Goal: Task Accomplishment & Management: Manage account settings

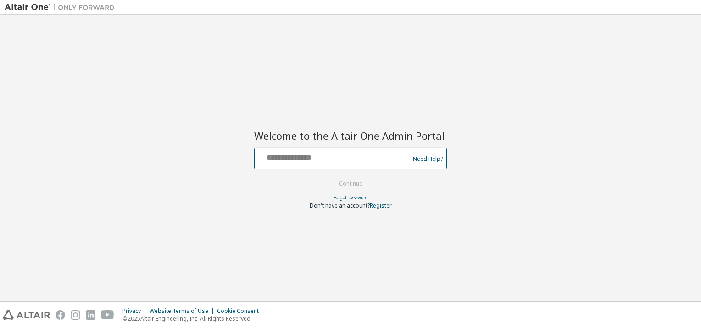
click at [317, 158] on input "text" at bounding box center [333, 156] width 150 height 13
paste input "**********"
type input "**********"
click at [343, 183] on button "Continue" at bounding box center [350, 184] width 43 height 14
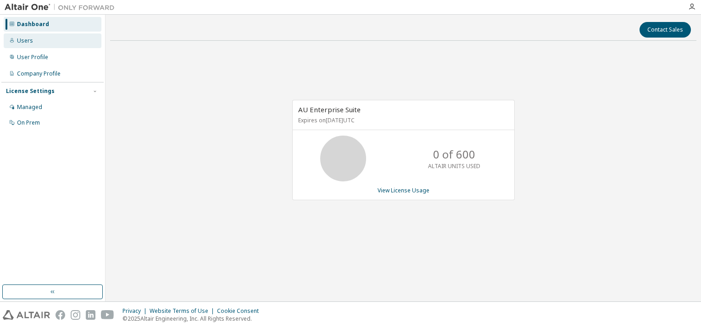
click at [37, 42] on div "Users" at bounding box center [53, 40] width 98 height 15
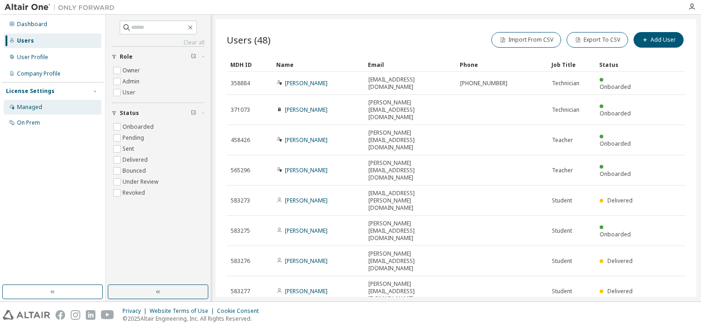
click at [27, 107] on div "Managed" at bounding box center [29, 107] width 25 height 7
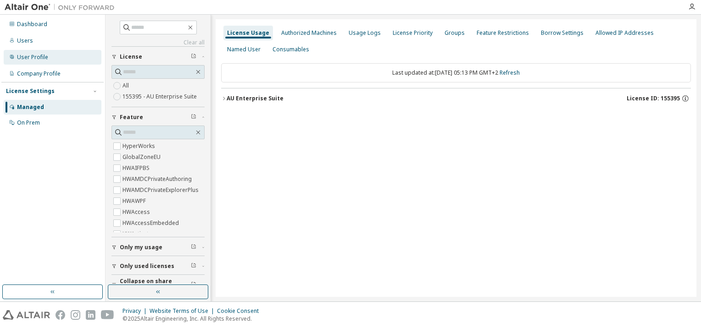
click at [33, 55] on div "User Profile" at bounding box center [32, 57] width 31 height 7
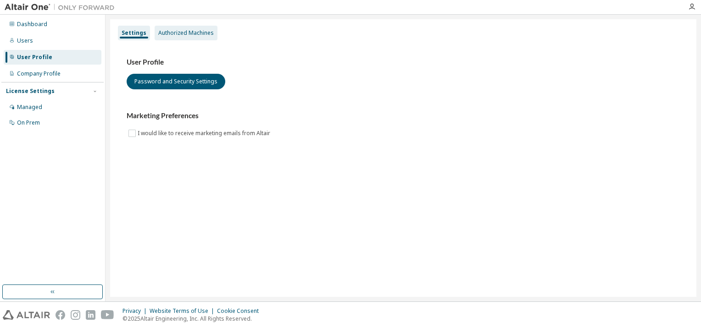
click at [181, 32] on div "Authorized Machines" at bounding box center [185, 32] width 55 height 7
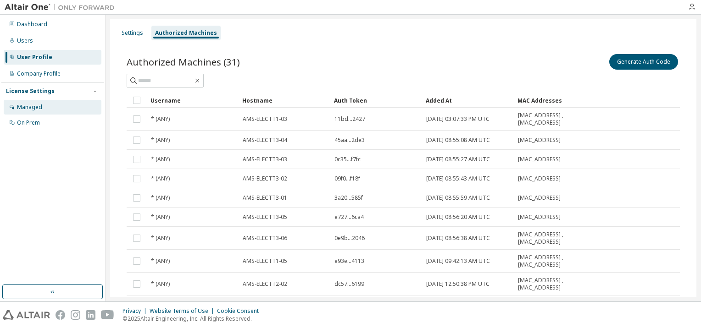
click at [19, 106] on div "Managed" at bounding box center [29, 107] width 25 height 7
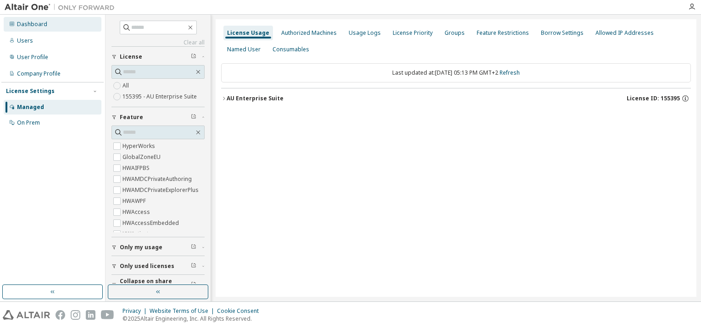
click at [44, 22] on div "Dashboard" at bounding box center [32, 24] width 30 height 7
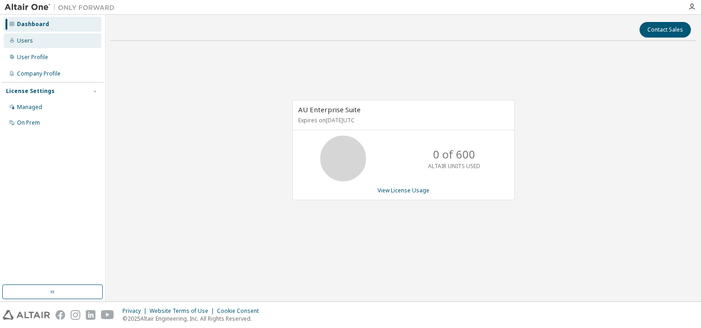
click at [33, 39] on div "Users" at bounding box center [53, 40] width 98 height 15
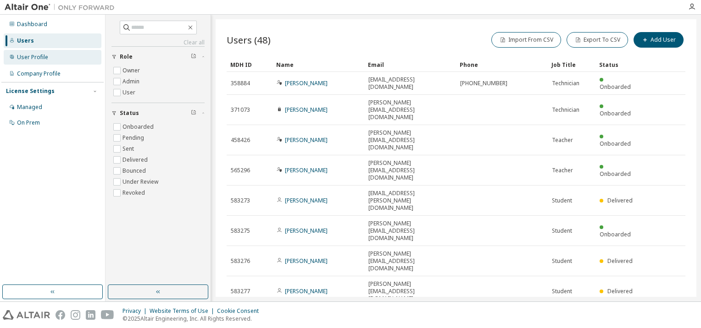
click at [31, 52] on div "User Profile" at bounding box center [53, 57] width 98 height 15
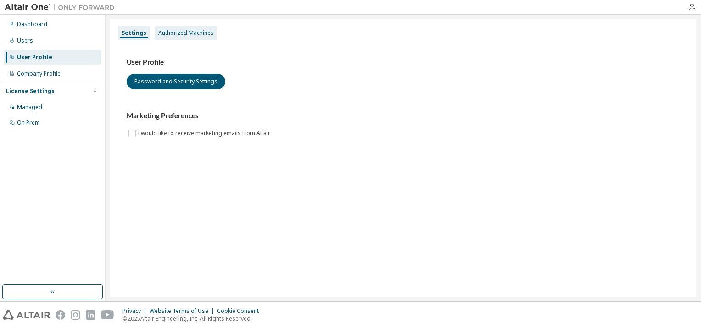
click at [187, 34] on div "Authorized Machines" at bounding box center [185, 32] width 55 height 7
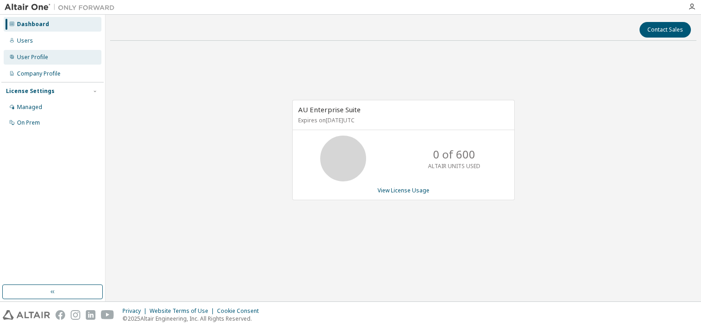
click at [40, 61] on div "User Profile" at bounding box center [53, 57] width 98 height 15
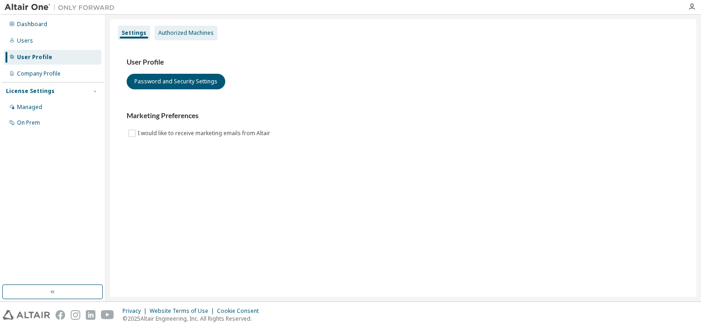
click at [198, 31] on div "Authorized Machines" at bounding box center [185, 32] width 55 height 7
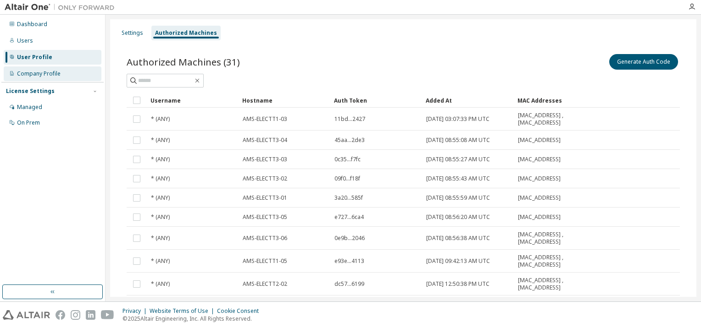
click at [28, 69] on div "Company Profile" at bounding box center [53, 73] width 98 height 15
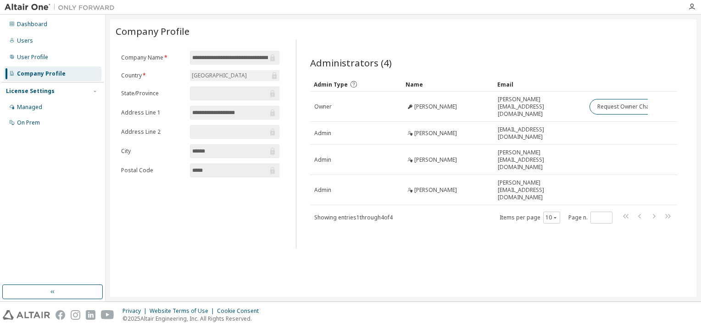
click at [28, 92] on div "License Settings" at bounding box center [30, 91] width 49 height 7
click at [28, 93] on div "License Settings" at bounding box center [30, 91] width 49 height 7
click at [26, 108] on div "Managed" at bounding box center [29, 107] width 25 height 7
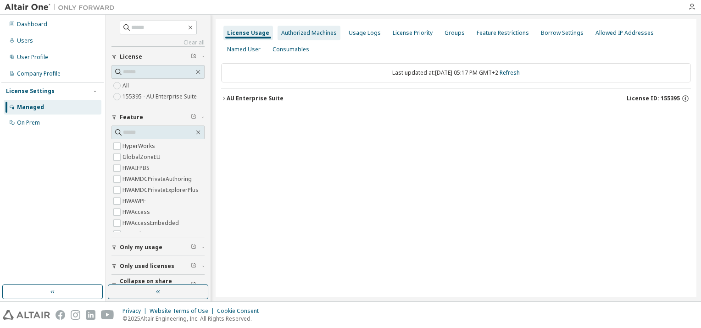
click at [311, 33] on div "Authorized Machines" at bounding box center [308, 32] width 55 height 7
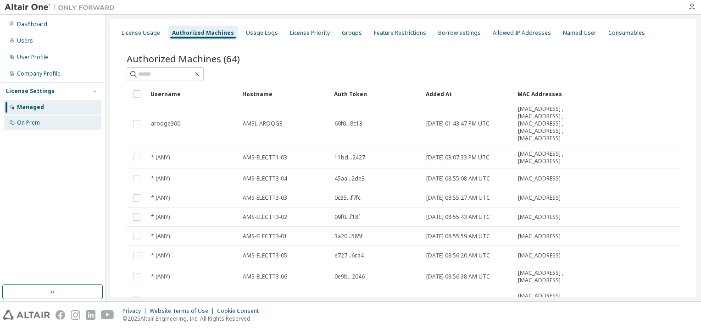
click at [22, 125] on div "On Prem" at bounding box center [28, 122] width 23 height 7
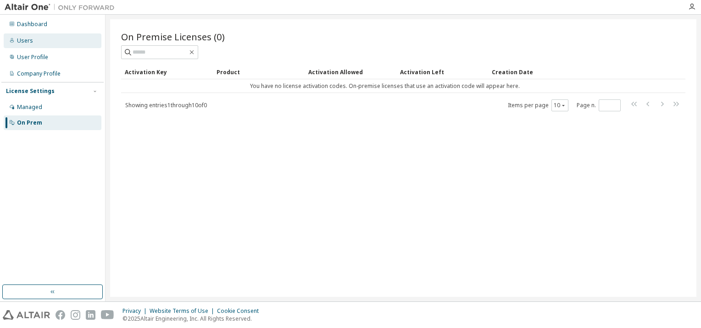
click at [31, 42] on div "Users" at bounding box center [25, 40] width 16 height 7
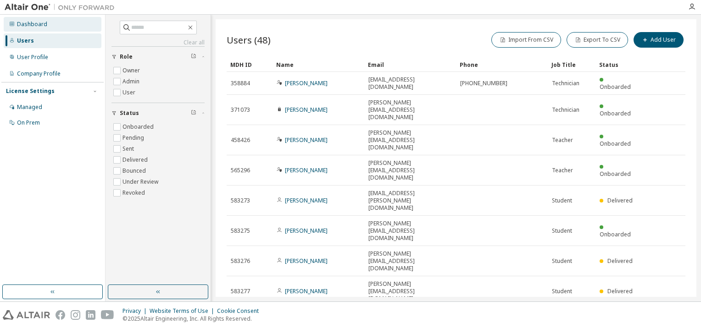
click at [44, 28] on div "Dashboard" at bounding box center [32, 24] width 30 height 7
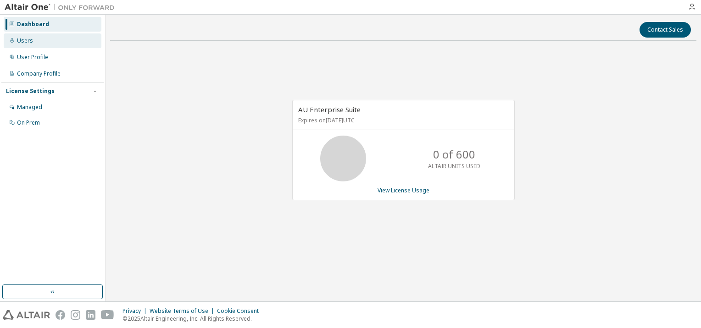
click at [40, 41] on div "Users" at bounding box center [53, 40] width 98 height 15
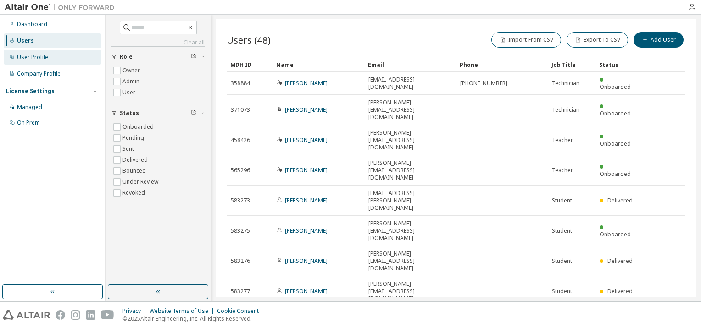
click at [34, 55] on div "User Profile" at bounding box center [32, 57] width 31 height 7
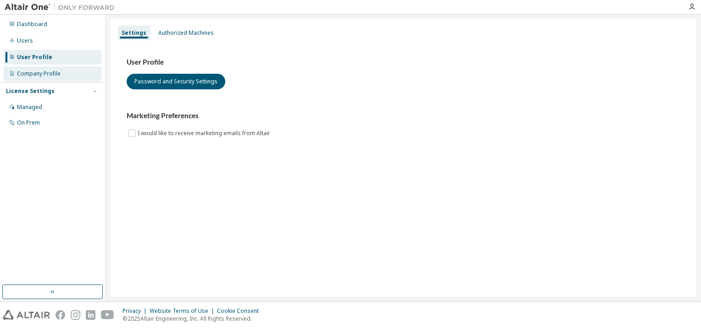
click at [51, 77] on div "Company Profile" at bounding box center [53, 73] width 98 height 15
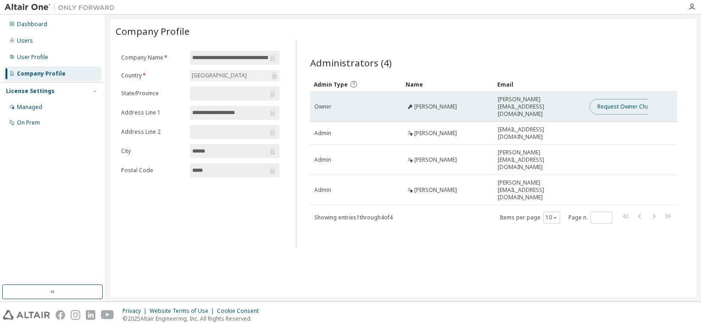
click at [627, 103] on button "Request Owner Change" at bounding box center [627, 107] width 77 height 16
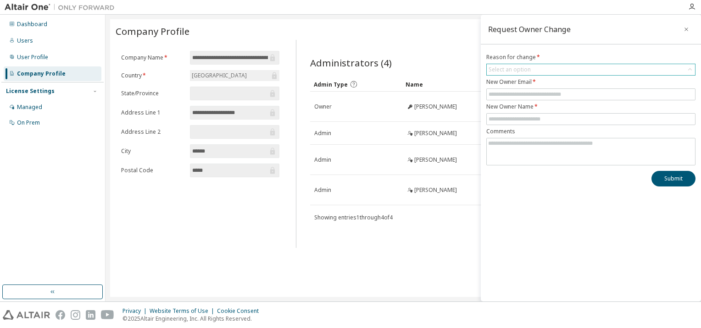
click at [568, 64] on div "Select an option" at bounding box center [591, 69] width 208 height 11
click at [441, 256] on div "**********" at bounding box center [403, 158] width 586 height 278
click at [382, 277] on div "**********" at bounding box center [403, 158] width 586 height 278
click at [686, 28] on icon "button" at bounding box center [686, 29] width 6 height 7
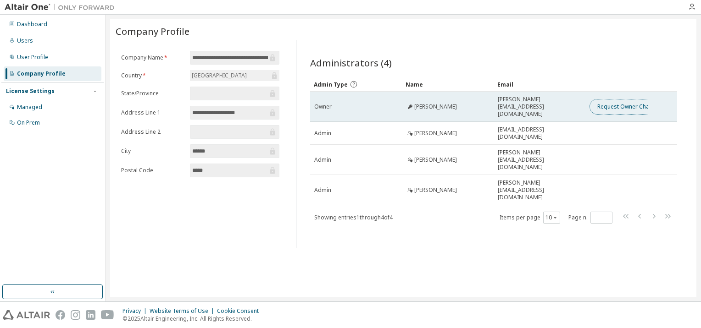
click at [621, 100] on button "Request Owner Change" at bounding box center [627, 107] width 77 height 16
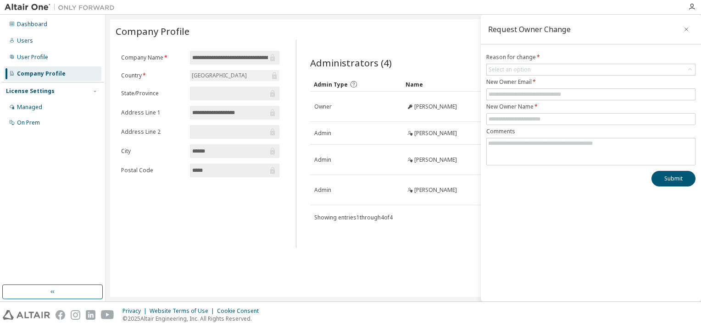
click at [389, 225] on div "**********" at bounding box center [403, 158] width 586 height 278
drag, startPoint x: 389, startPoint y: 225, endPoint x: 414, endPoint y: 235, distance: 26.7
click at [414, 235] on div "**********" at bounding box center [403, 158] width 586 height 278
click at [689, 29] on icon "button" at bounding box center [686, 29] width 6 height 7
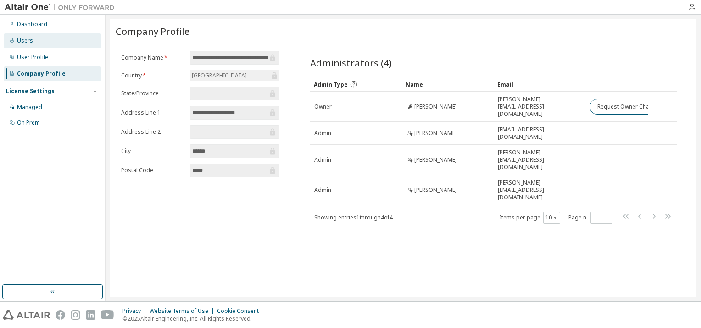
click at [32, 42] on div "Users" at bounding box center [53, 40] width 98 height 15
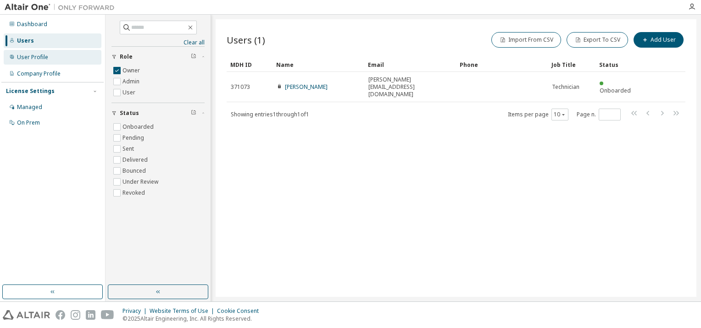
click at [29, 61] on div "User Profile" at bounding box center [53, 57] width 98 height 15
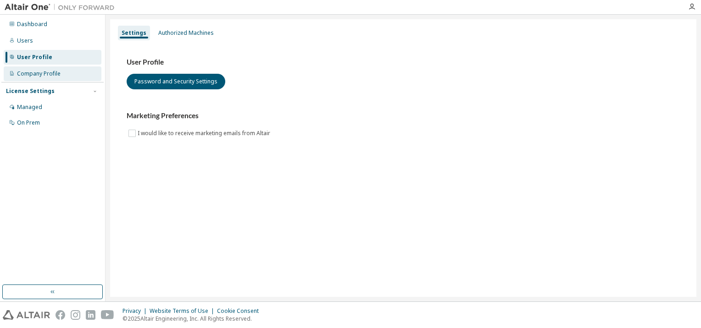
click at [44, 74] on div "Company Profile" at bounding box center [39, 73] width 44 height 7
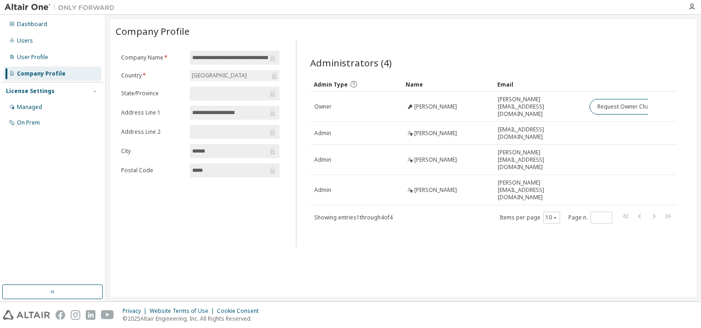
click at [41, 92] on div "License Settings" at bounding box center [30, 91] width 49 height 7
click at [39, 93] on div "License Settings" at bounding box center [30, 91] width 49 height 7
click at [35, 108] on div "Managed" at bounding box center [29, 107] width 25 height 7
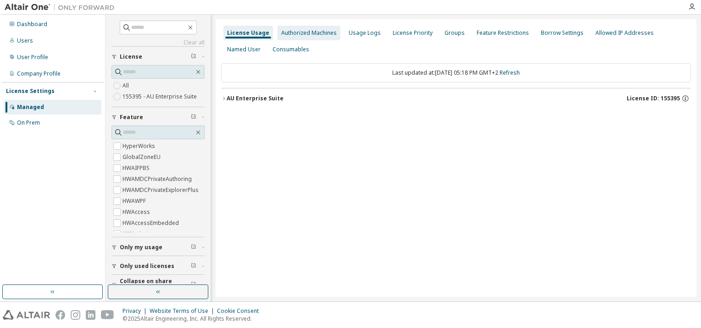
click at [315, 29] on div "Authorized Machines" at bounding box center [308, 32] width 55 height 7
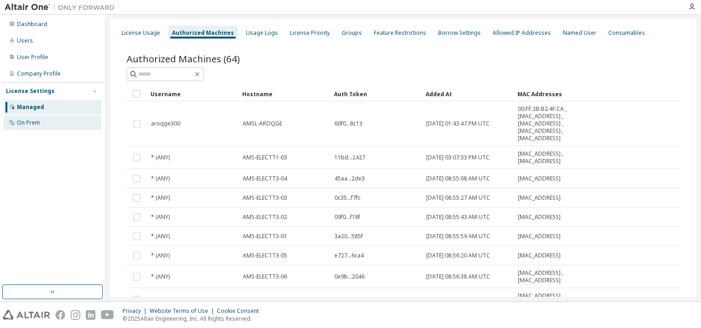
click at [26, 122] on div "On Prem" at bounding box center [28, 122] width 23 height 7
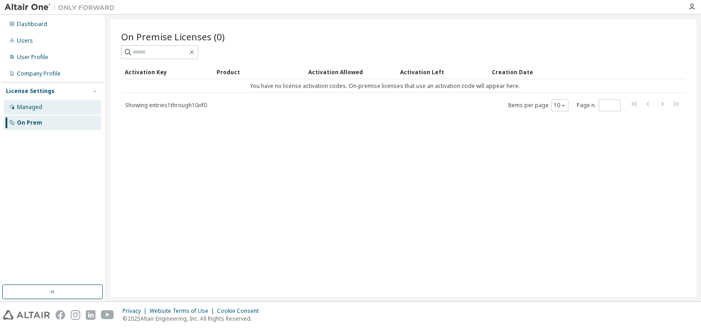
click at [33, 108] on div "Managed" at bounding box center [29, 107] width 25 height 7
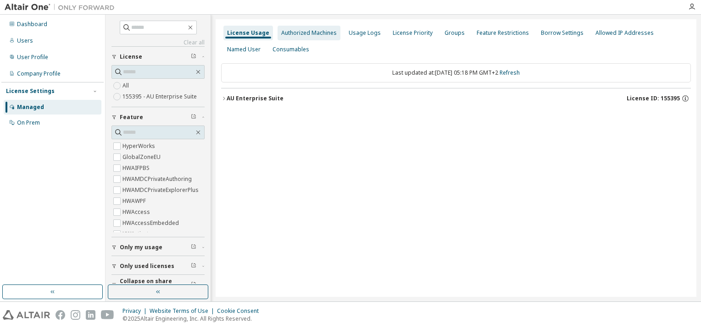
click at [310, 30] on div "Authorized Machines" at bounding box center [308, 32] width 55 height 7
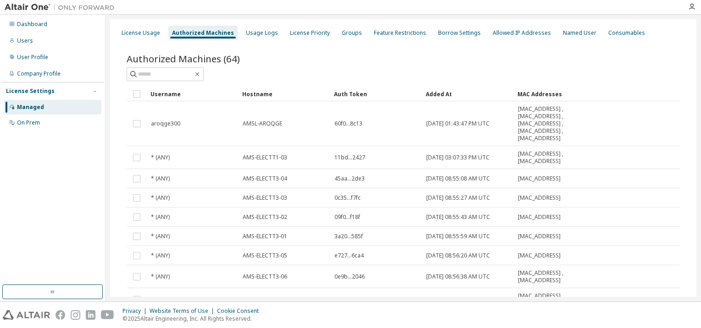
click at [209, 33] on div "Authorized Machines" at bounding box center [203, 32] width 62 height 7
click at [36, 61] on div "User Profile" at bounding box center [53, 57] width 98 height 15
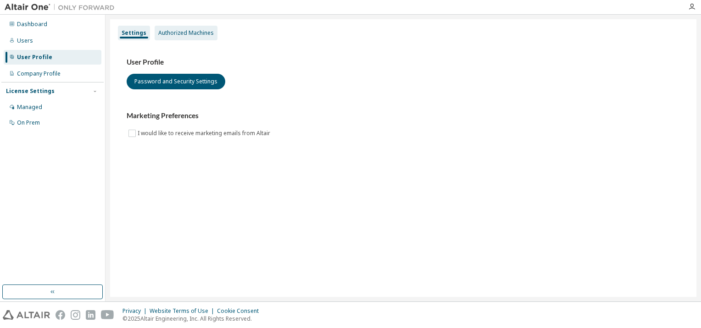
click at [174, 36] on div "Authorized Machines" at bounding box center [185, 32] width 55 height 7
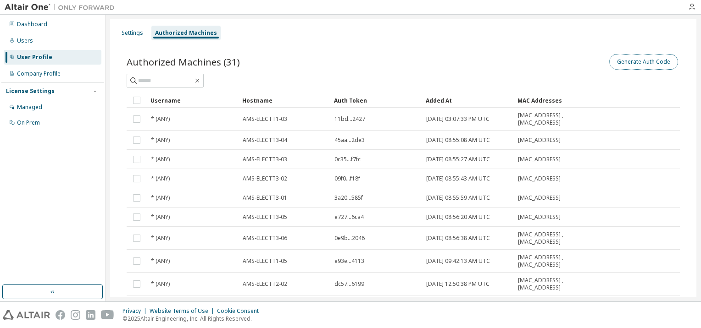
click at [614, 60] on button "Generate Auth Code" at bounding box center [643, 62] width 69 height 16
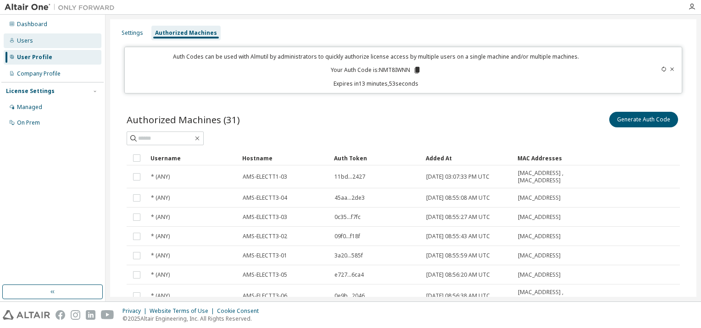
click at [31, 41] on div "Users" at bounding box center [25, 40] width 16 height 7
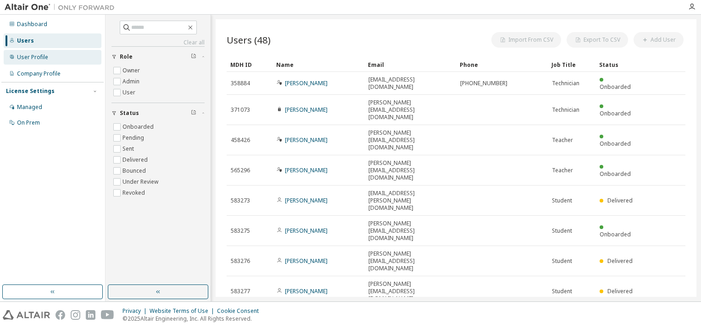
click at [34, 55] on div "User Profile" at bounding box center [32, 57] width 31 height 7
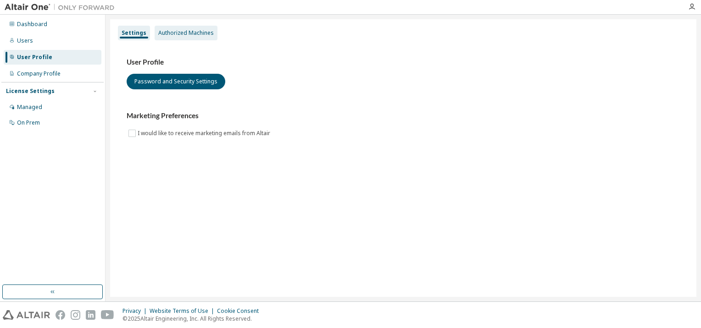
click at [188, 34] on div "Authorized Machines" at bounding box center [185, 32] width 55 height 7
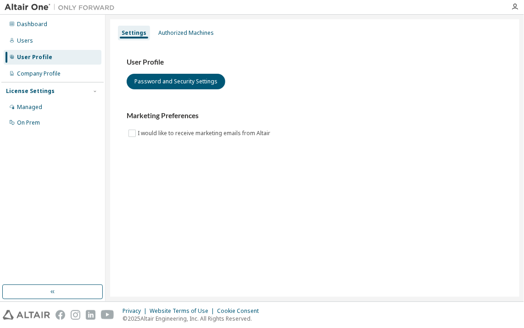
click at [354, 172] on div "Settings Authorized Machines User Profile Password and Security Settings Market…" at bounding box center [314, 158] width 409 height 278
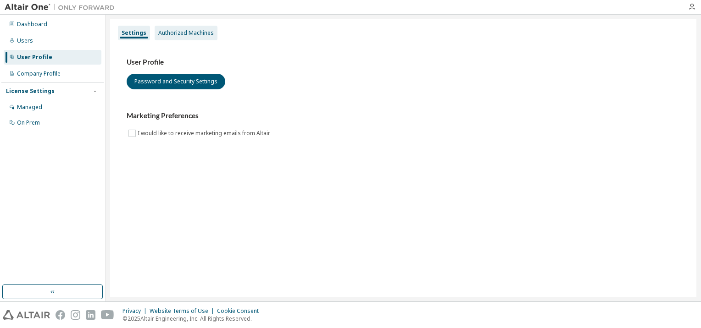
click at [184, 32] on div "Authorized Machines" at bounding box center [185, 32] width 55 height 7
